Goal: Book appointment/travel/reservation

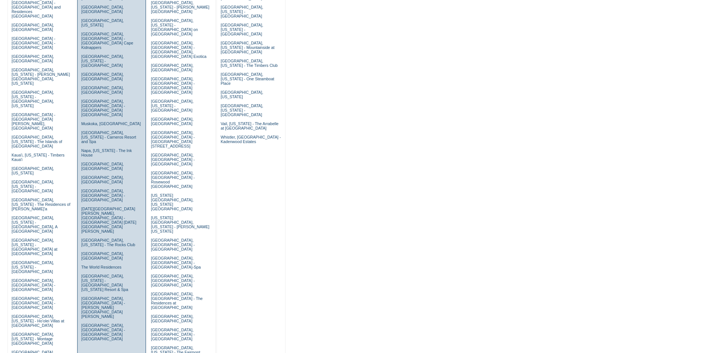
scroll to position [149, 0]
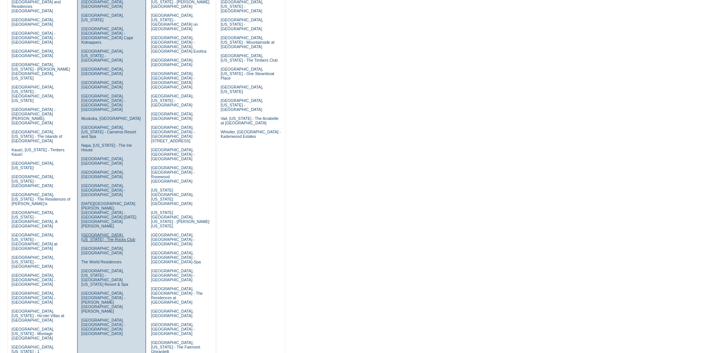
click at [93, 232] on link "[GEOGRAPHIC_DATA], [US_STATE] - The Rocks Club" at bounding box center [108, 236] width 54 height 9
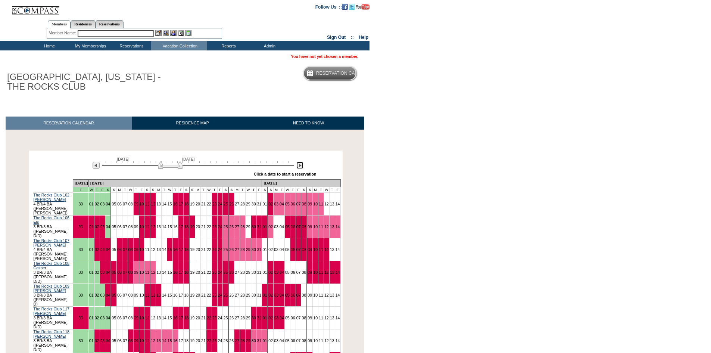
click at [298, 165] on img at bounding box center [299, 165] width 7 height 7
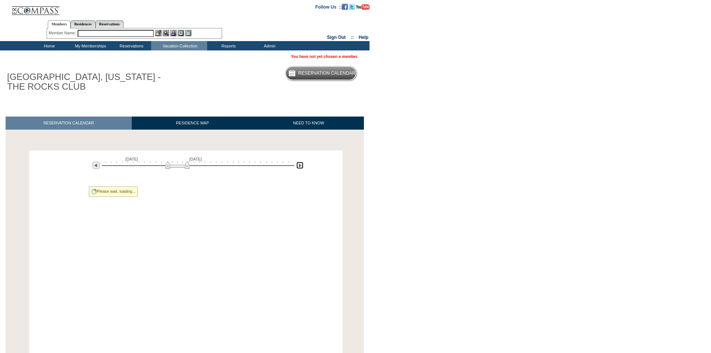
click at [298, 165] on img at bounding box center [299, 165] width 7 height 7
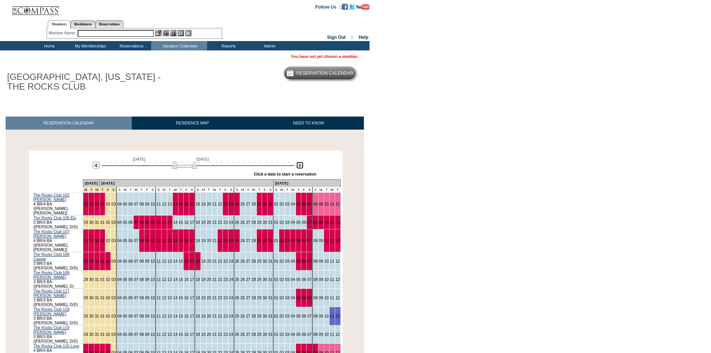
click at [298, 165] on img at bounding box center [299, 165] width 7 height 7
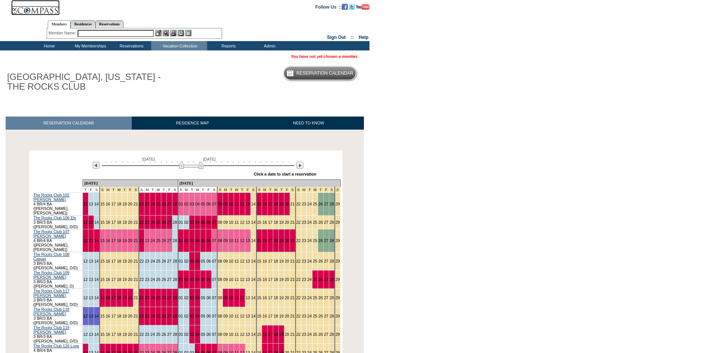
click at [34, 10] on img at bounding box center [35, 7] width 48 height 15
